Goal: Find specific page/section: Find specific page/section

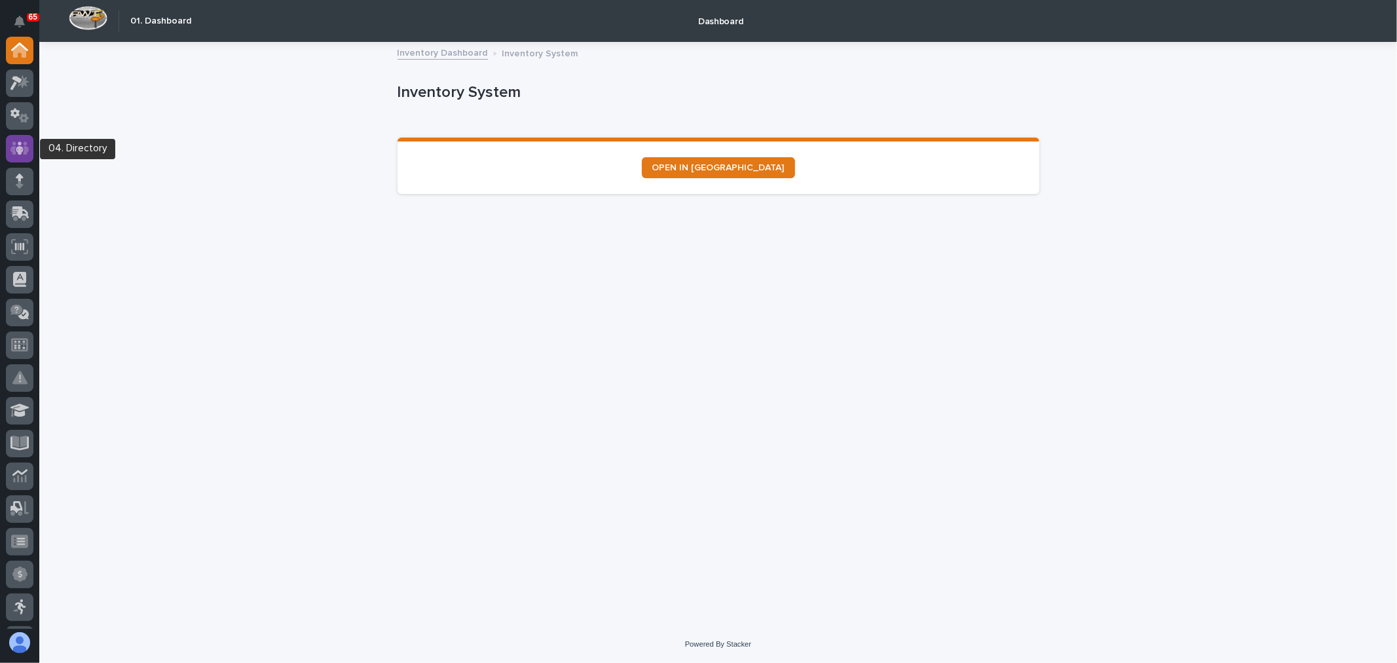
click at [15, 139] on div at bounding box center [20, 149] width 28 height 28
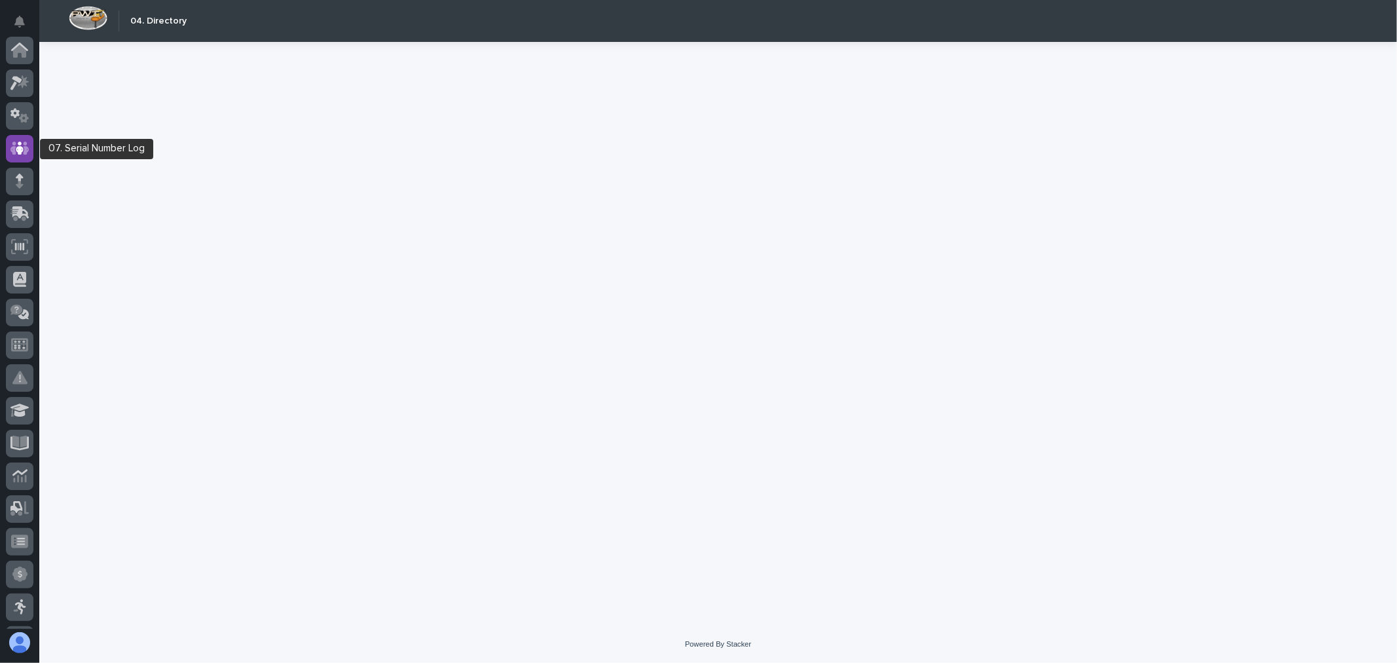
scroll to position [98, 0]
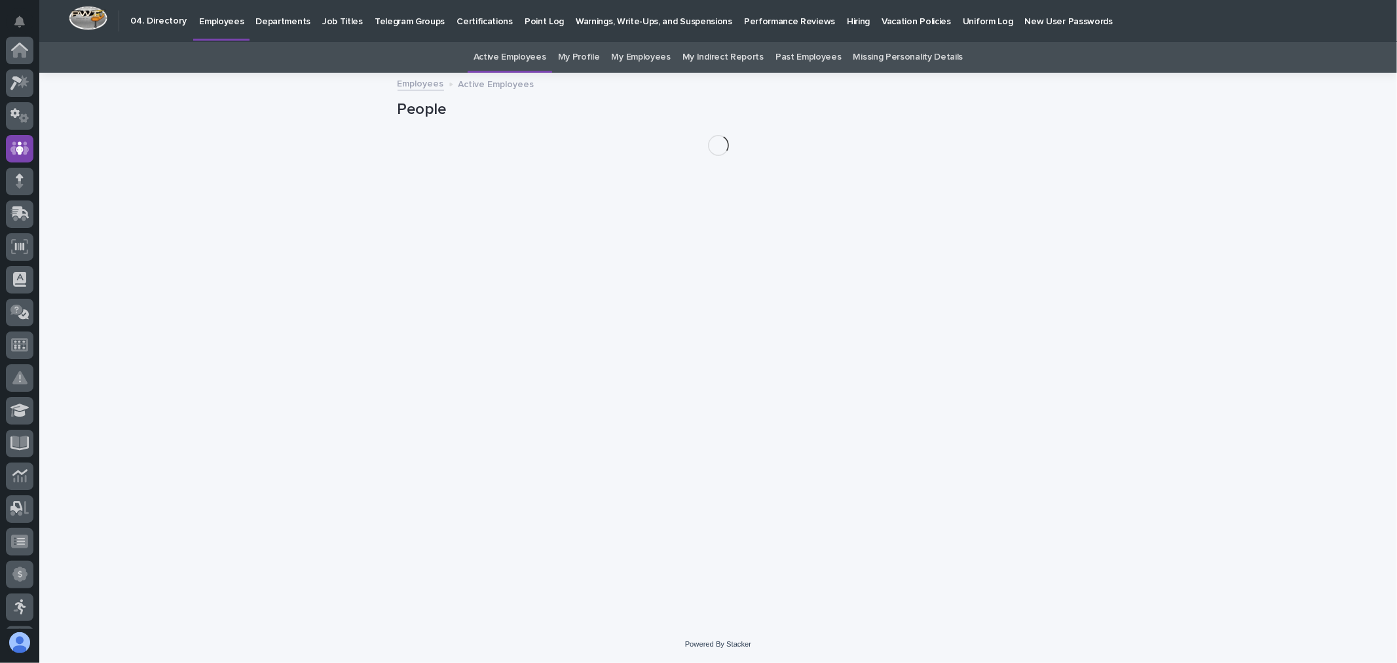
scroll to position [98, 0]
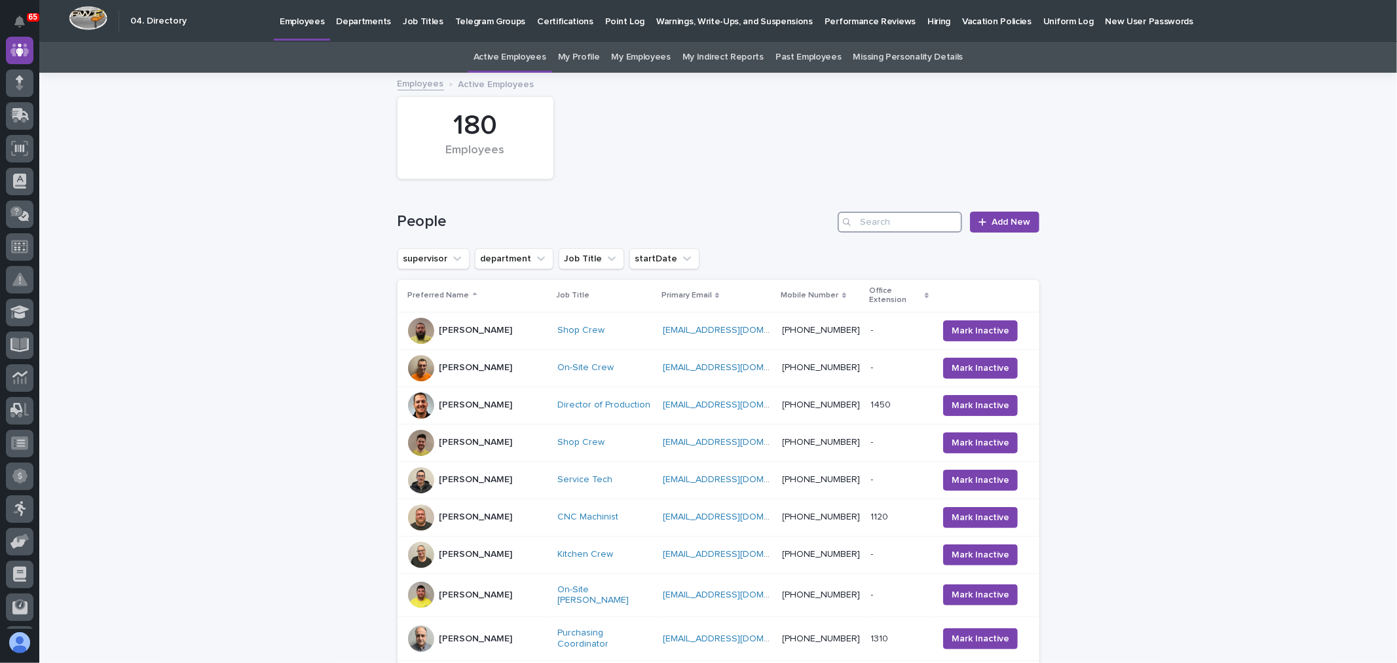
click at [869, 217] on input "Search" at bounding box center [900, 222] width 124 height 21
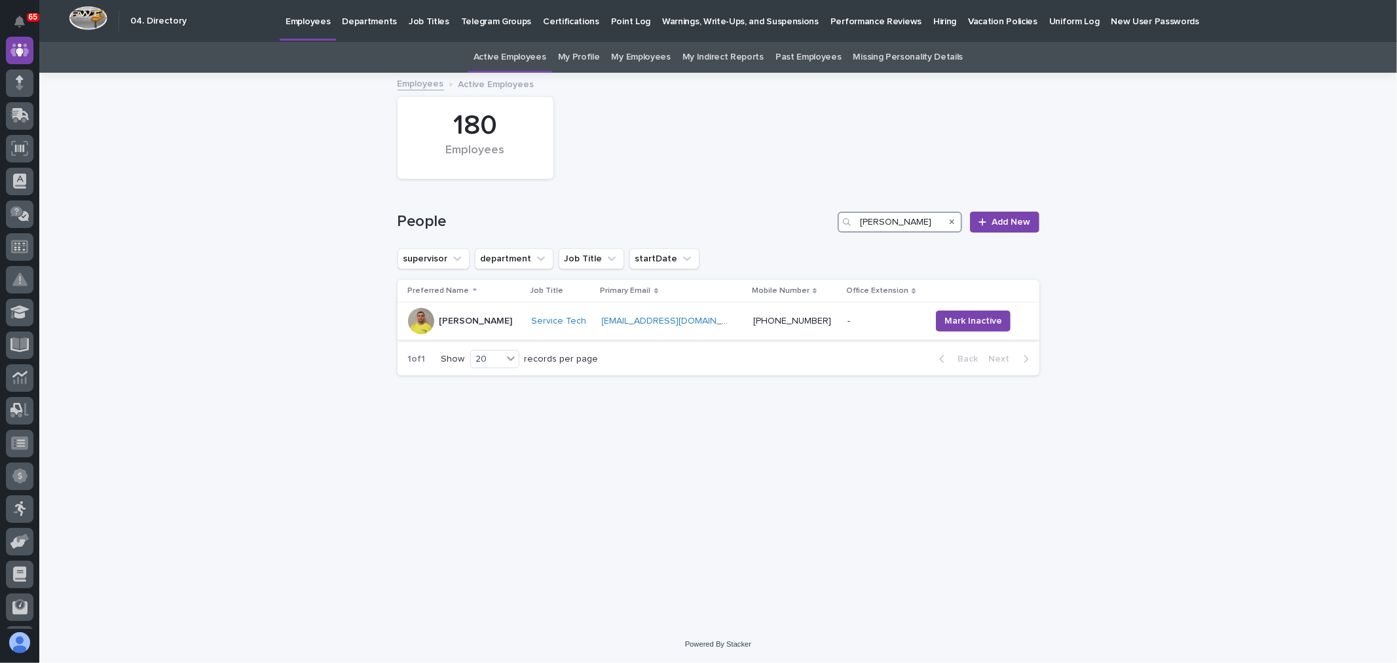
type input "[PERSON_NAME]"
click at [494, 323] on div "[PERSON_NAME]" at bounding box center [464, 321] width 113 height 26
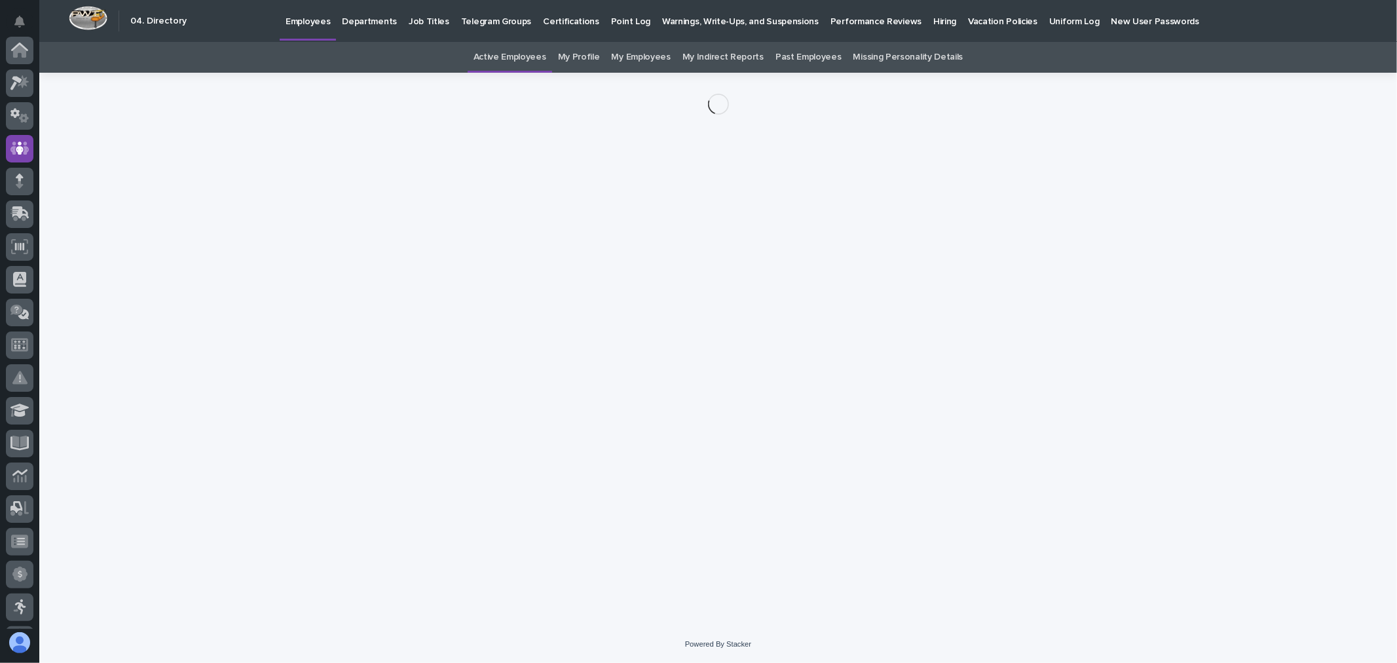
scroll to position [98, 0]
